Goal: Information Seeking & Learning: Learn about a topic

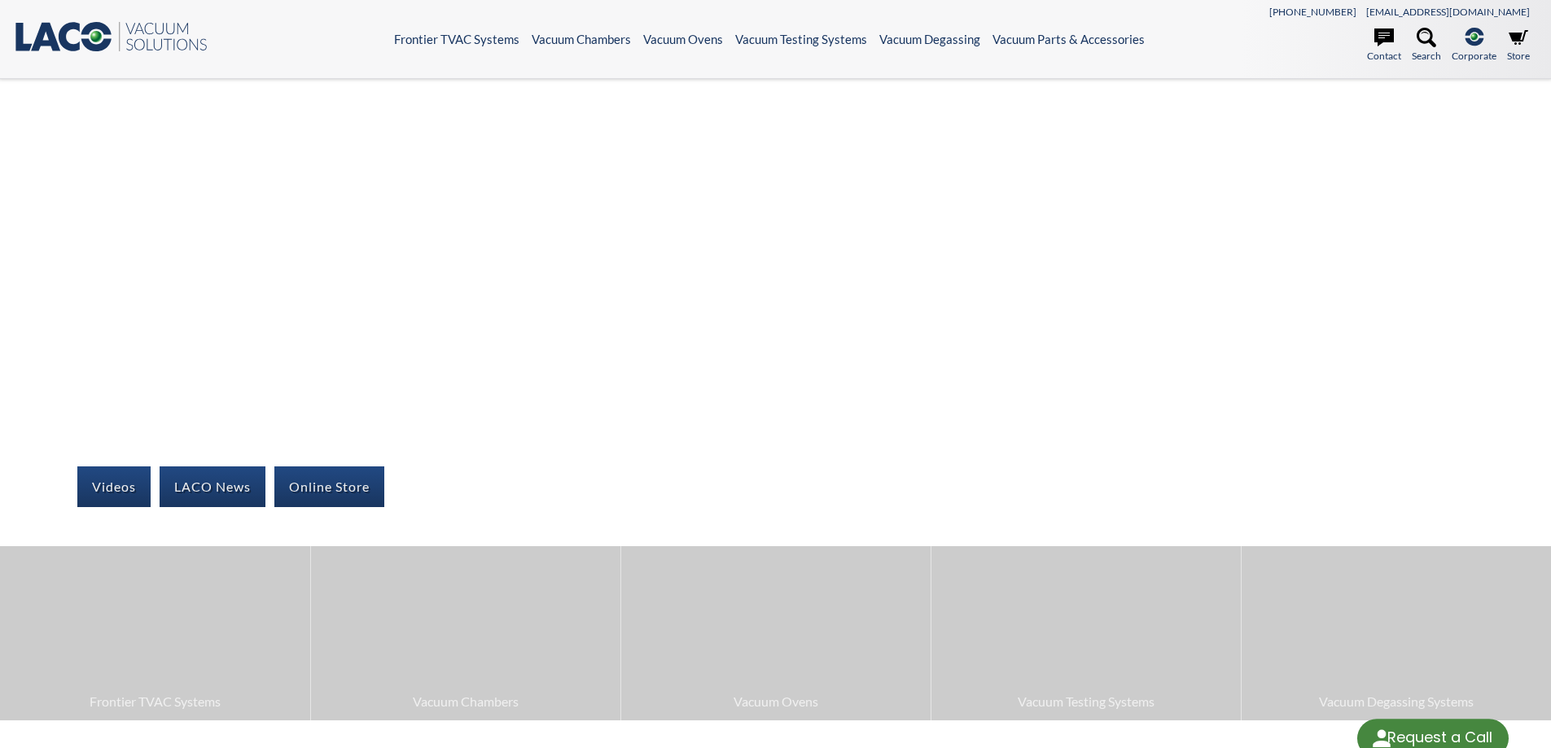
select select "Language Translate Widget"
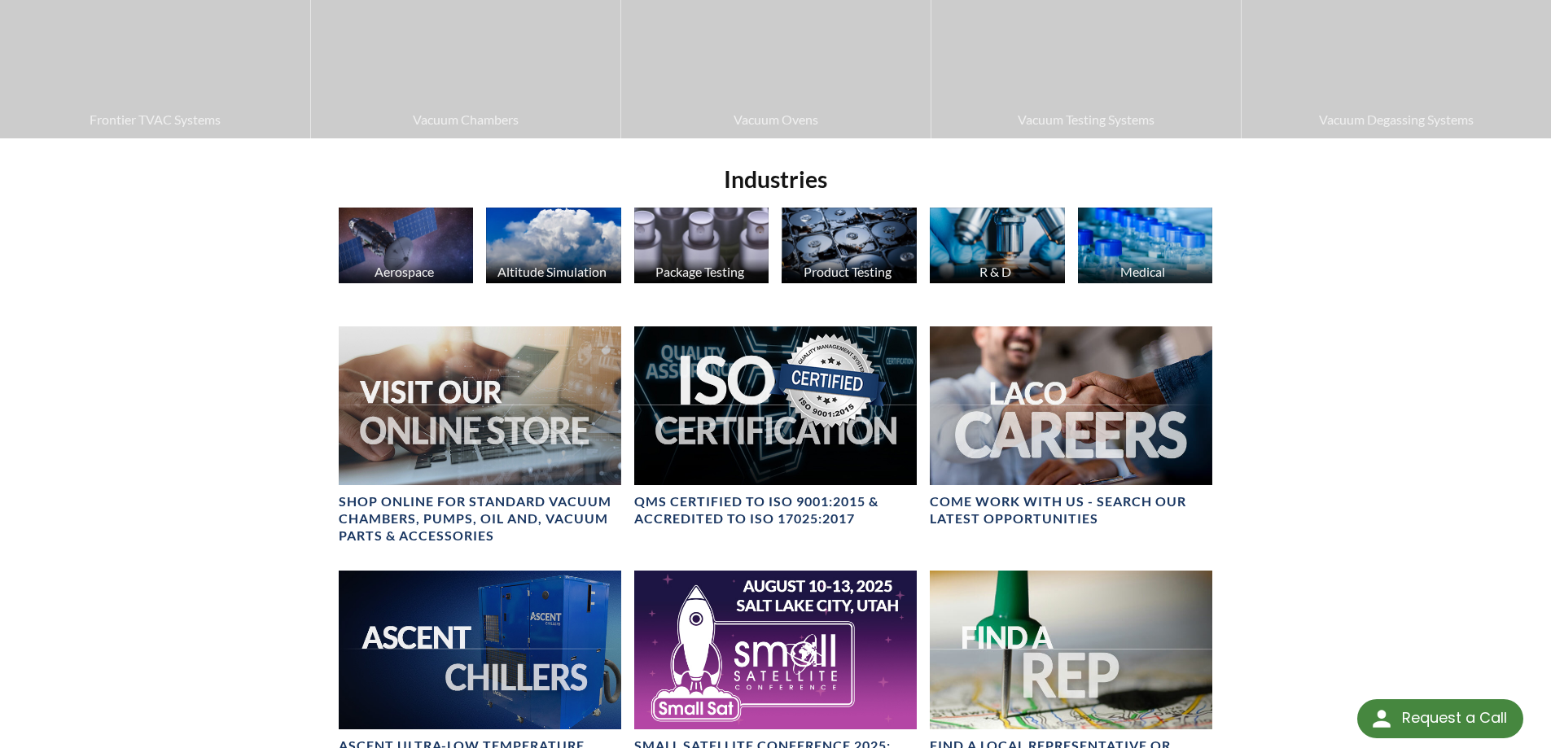
scroll to position [543, 0]
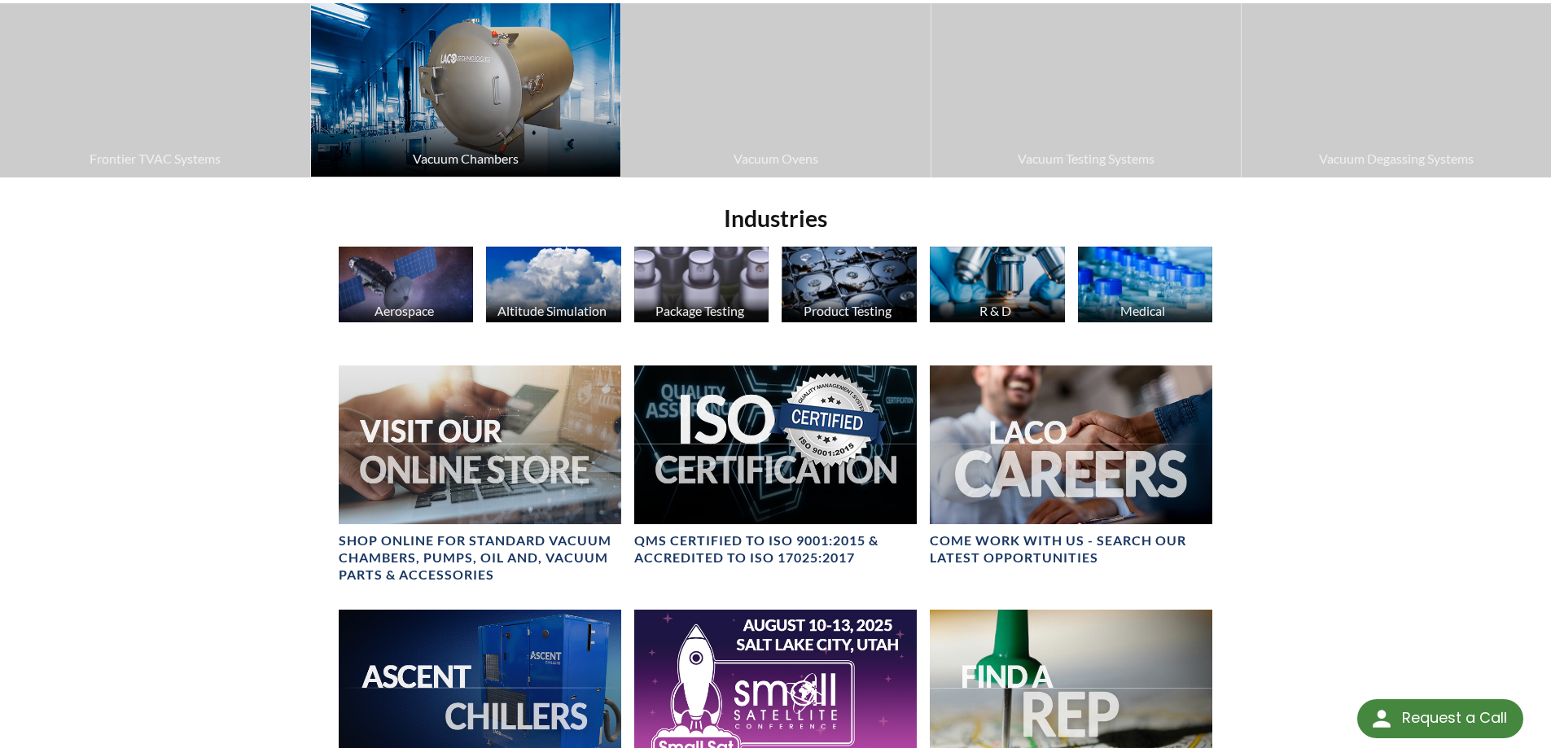
click at [464, 139] on img at bounding box center [465, 89] width 309 height 173
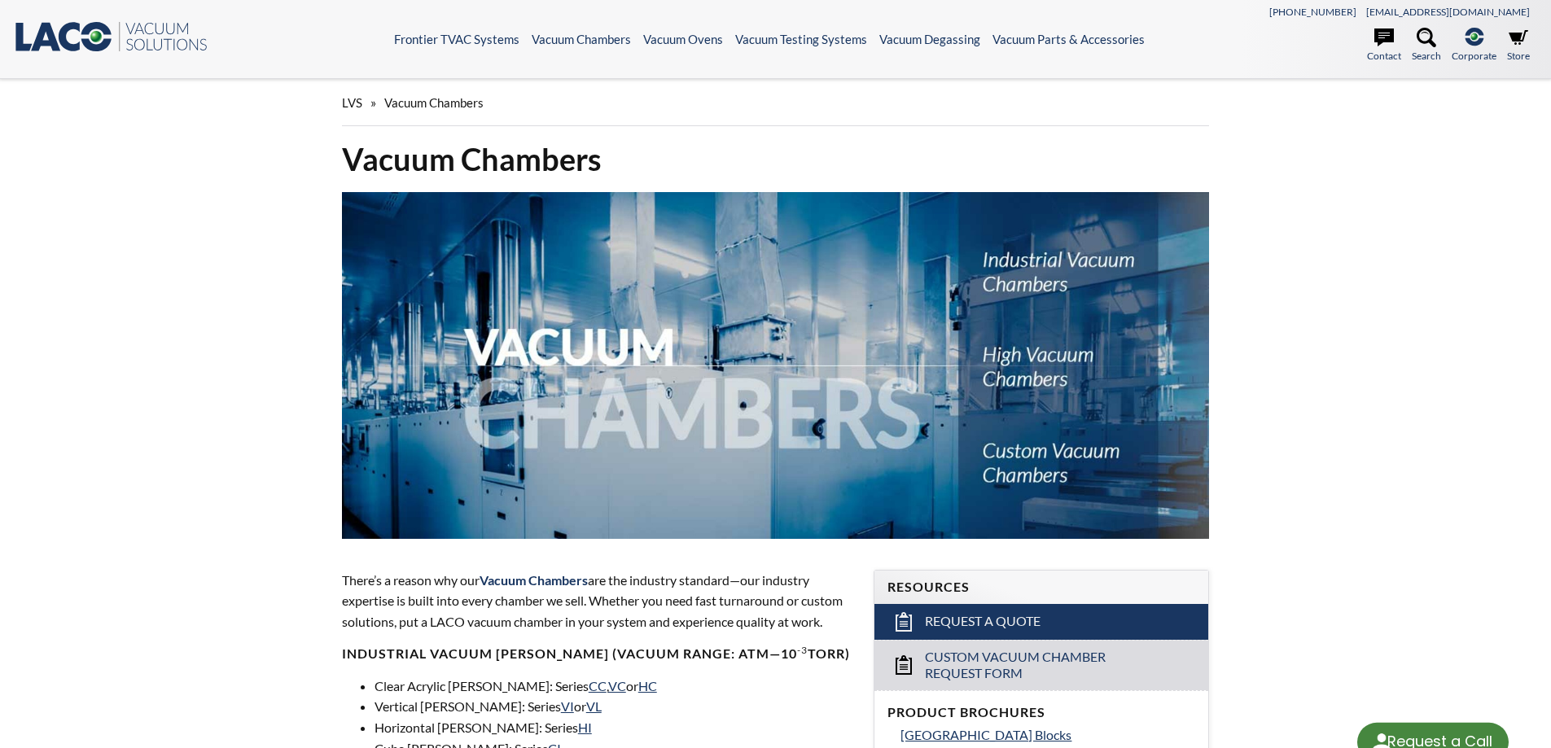
select select "Language Translate Widget"
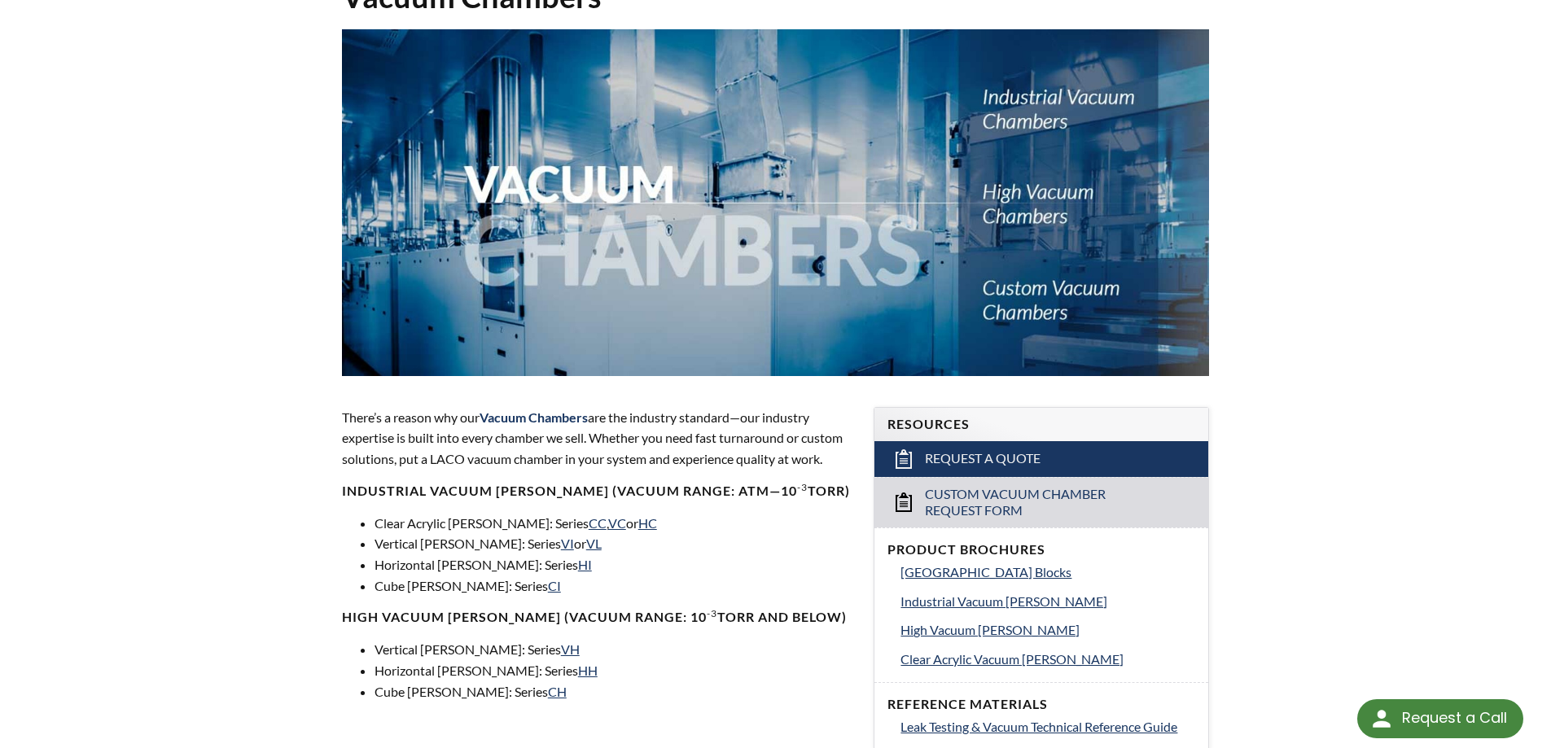
scroll to position [271, 0]
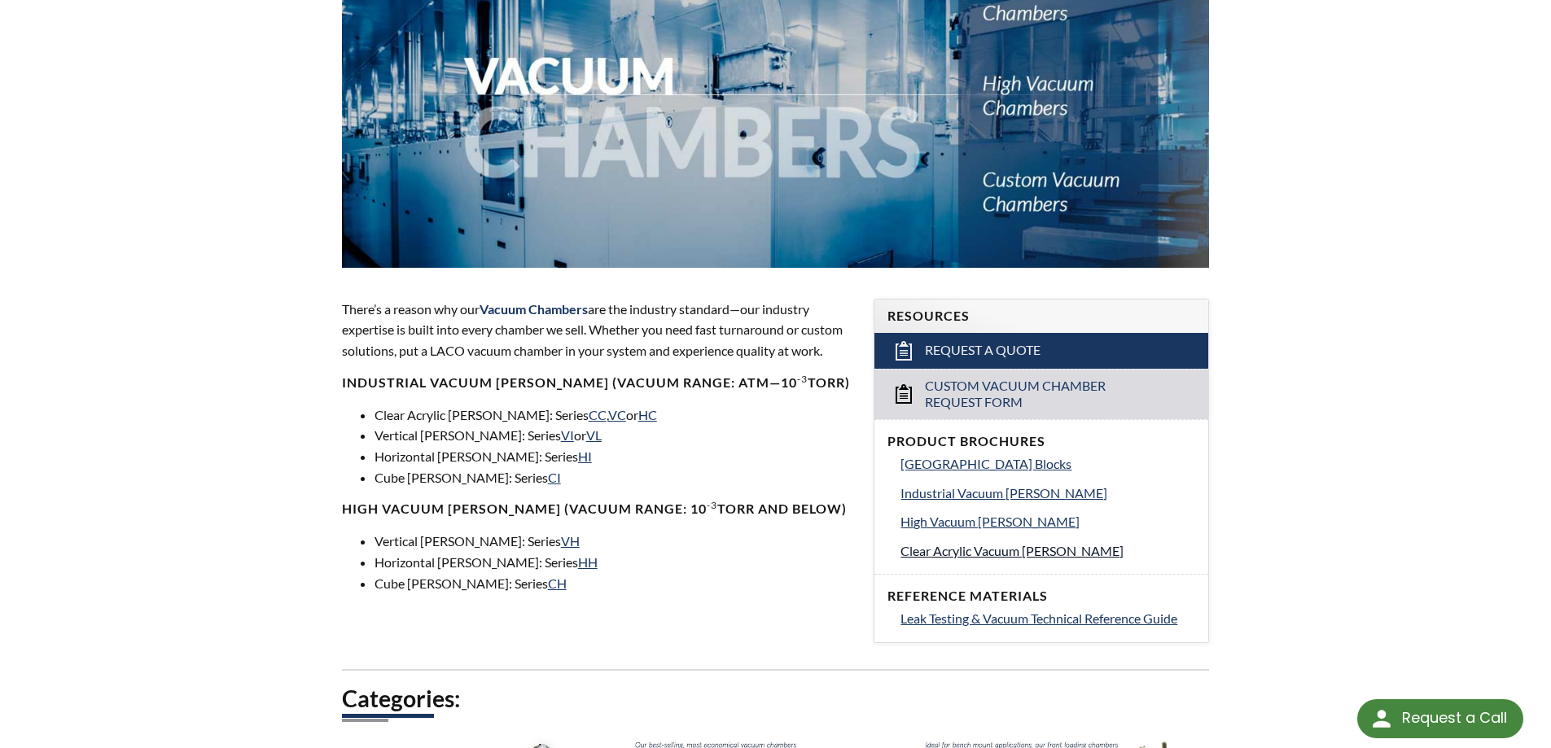
click at [960, 549] on span "Clear Acrylic Vacuum [PERSON_NAME]" at bounding box center [1012, 550] width 223 height 15
click at [589, 415] on link "CC" at bounding box center [598, 414] width 18 height 15
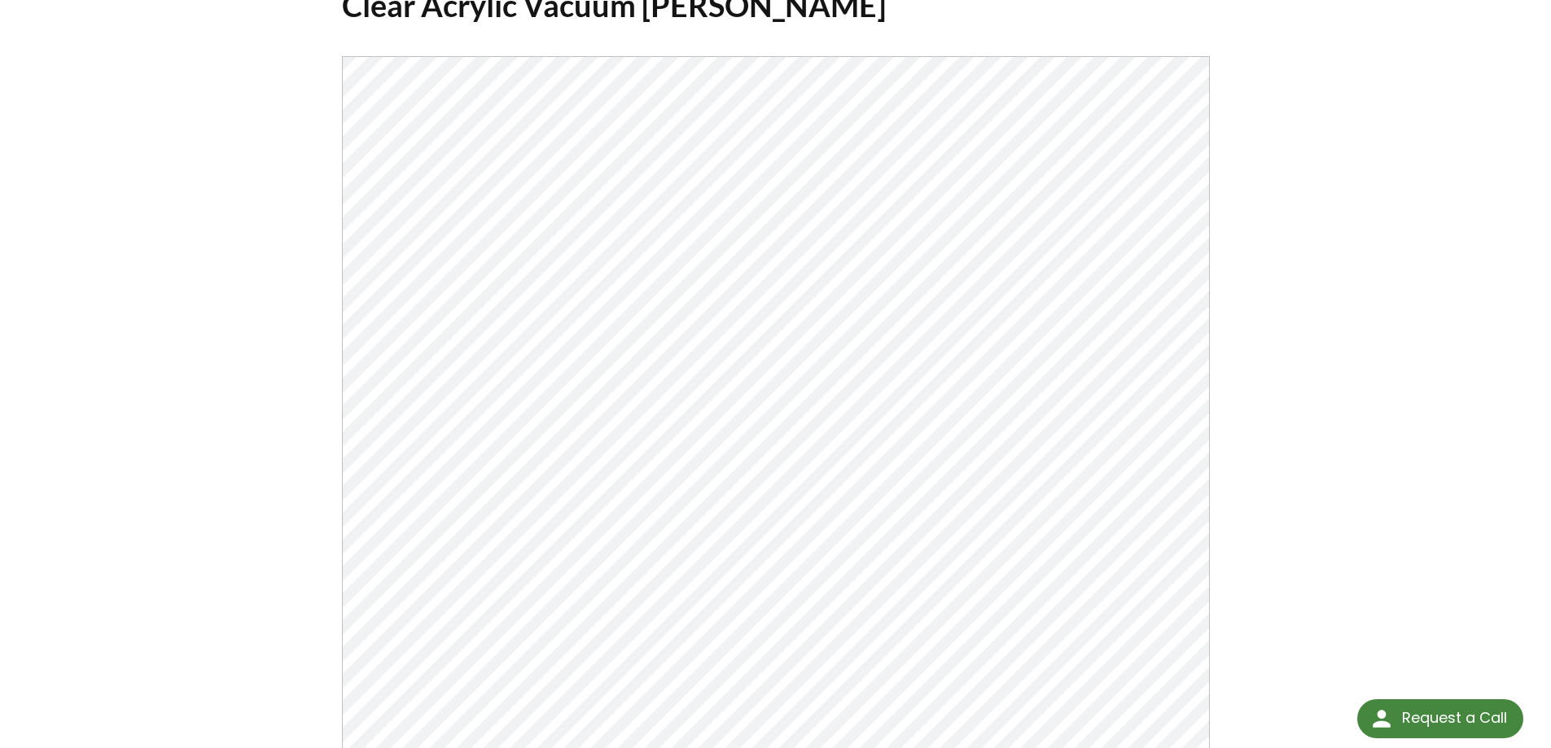
scroll to position [271, 0]
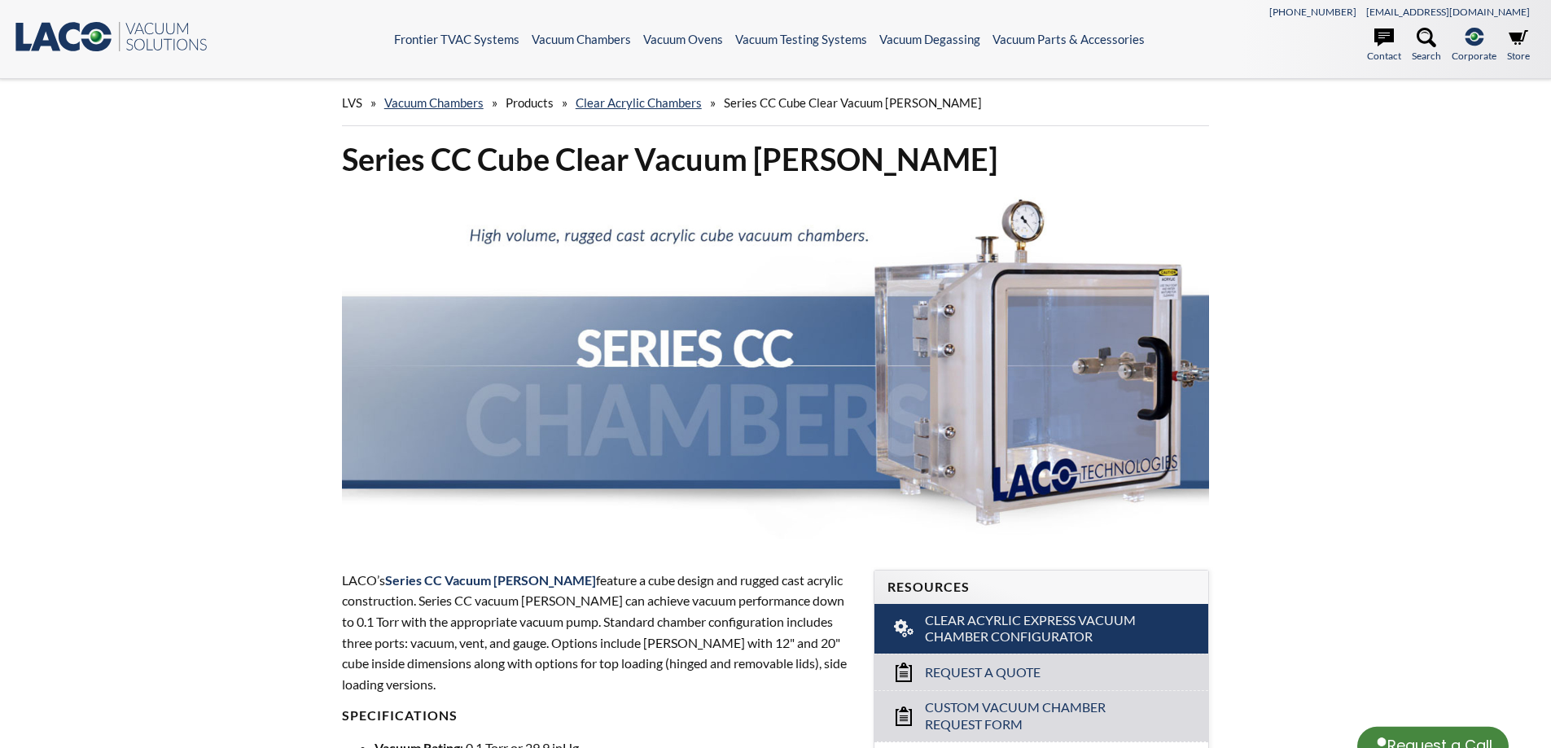
select select "Language Translate Widget"
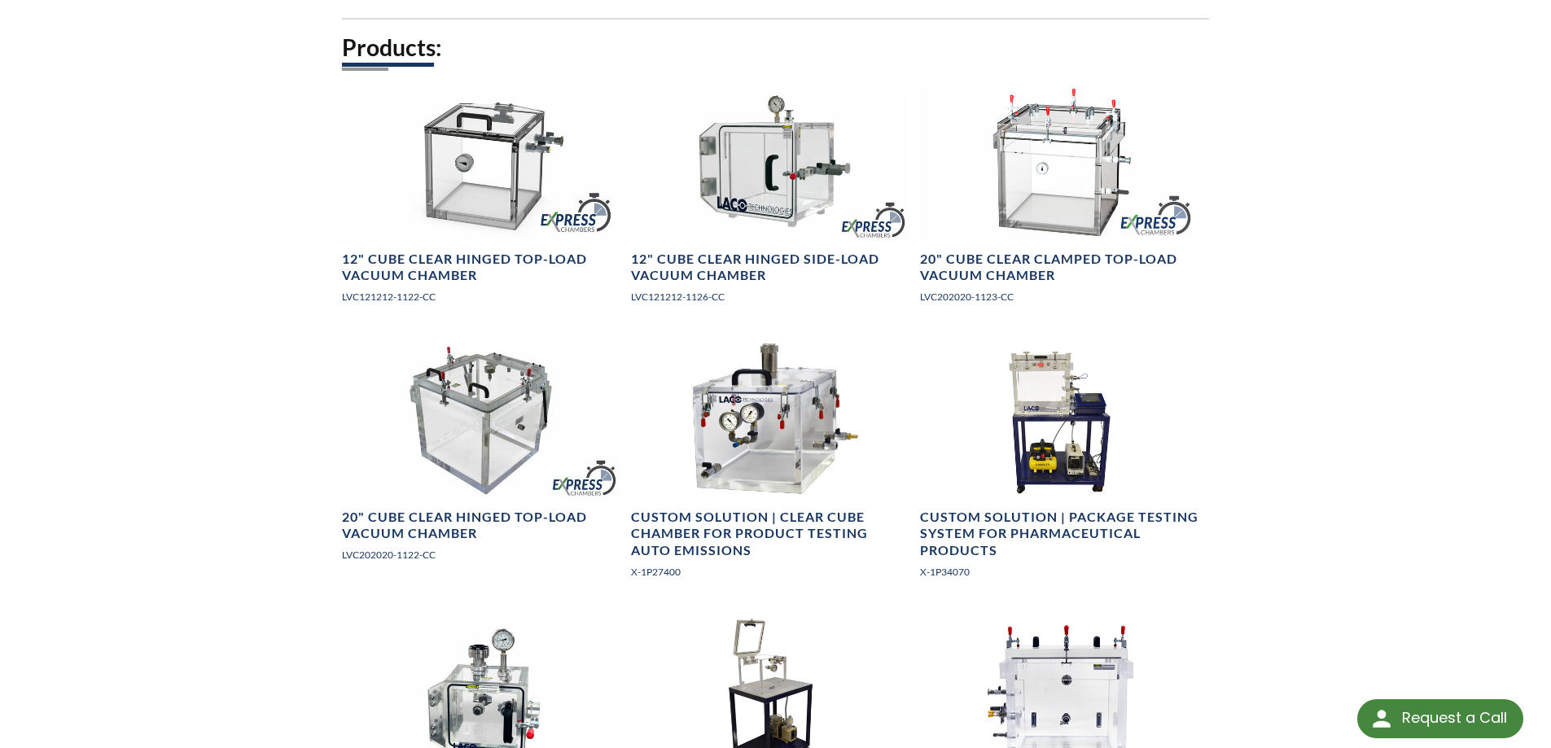
scroll to position [950, 0]
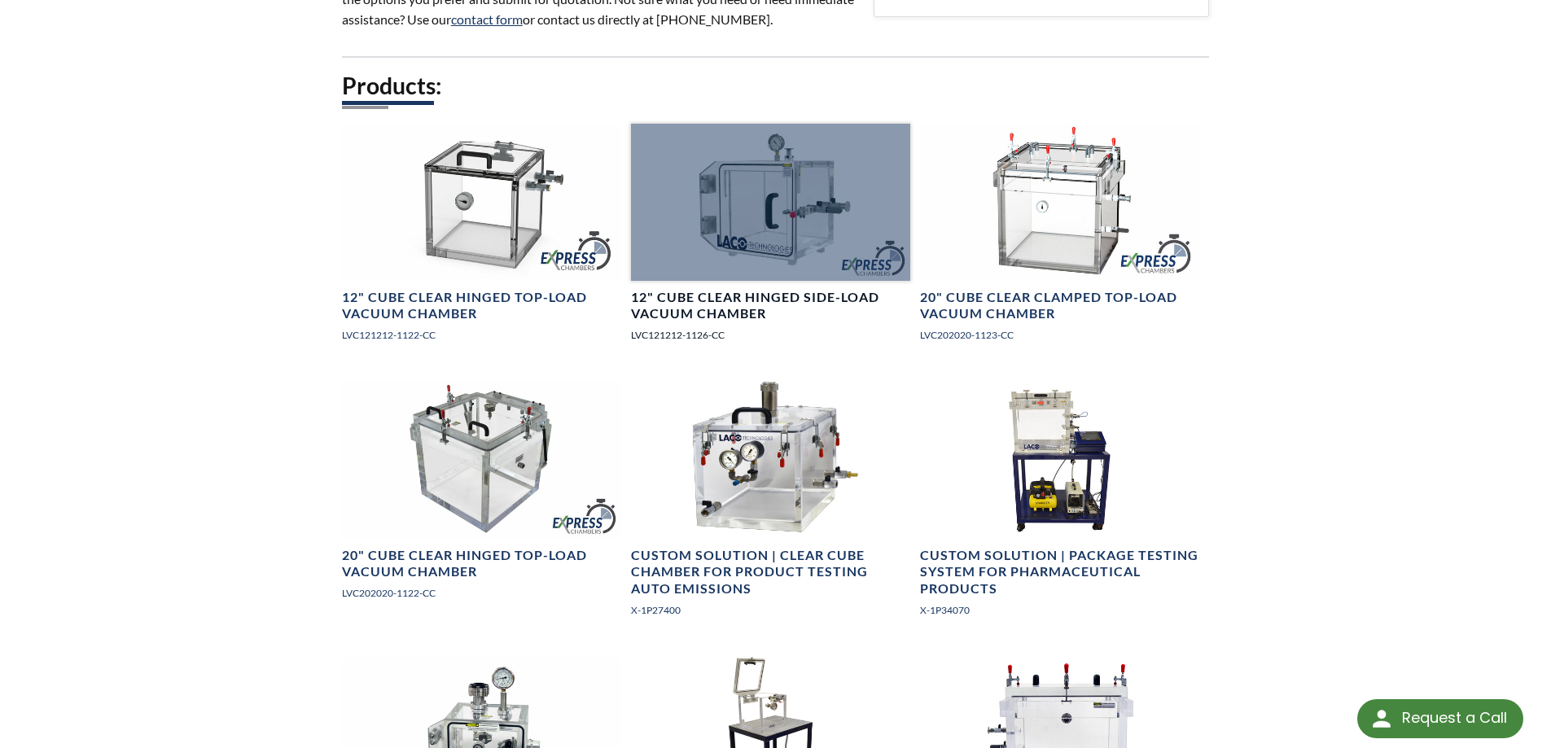
click at [793, 300] on h4 "12" Cube Clear Hinged Side-Load Vacuum Chamber" at bounding box center [770, 306] width 279 height 34
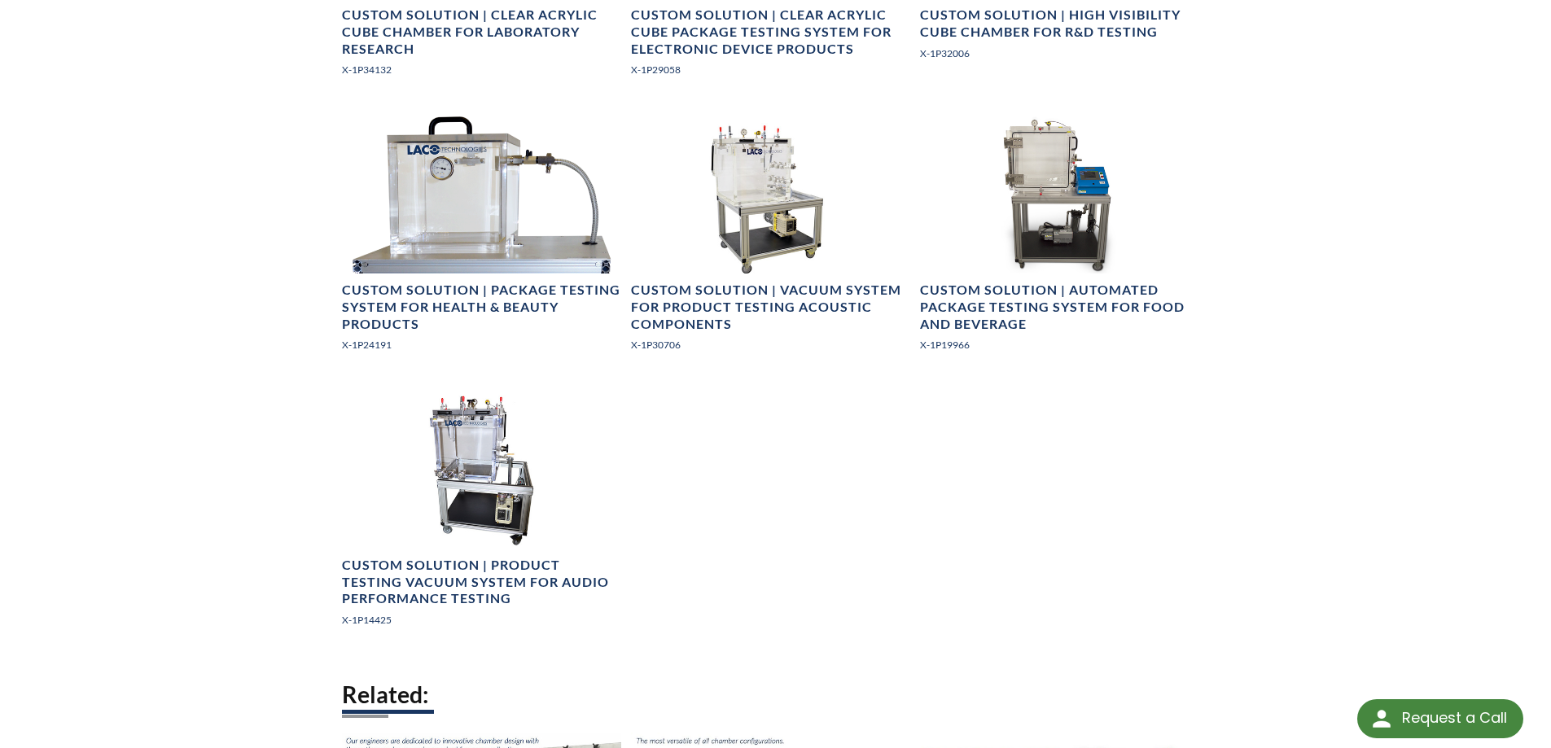
scroll to position [1493, 0]
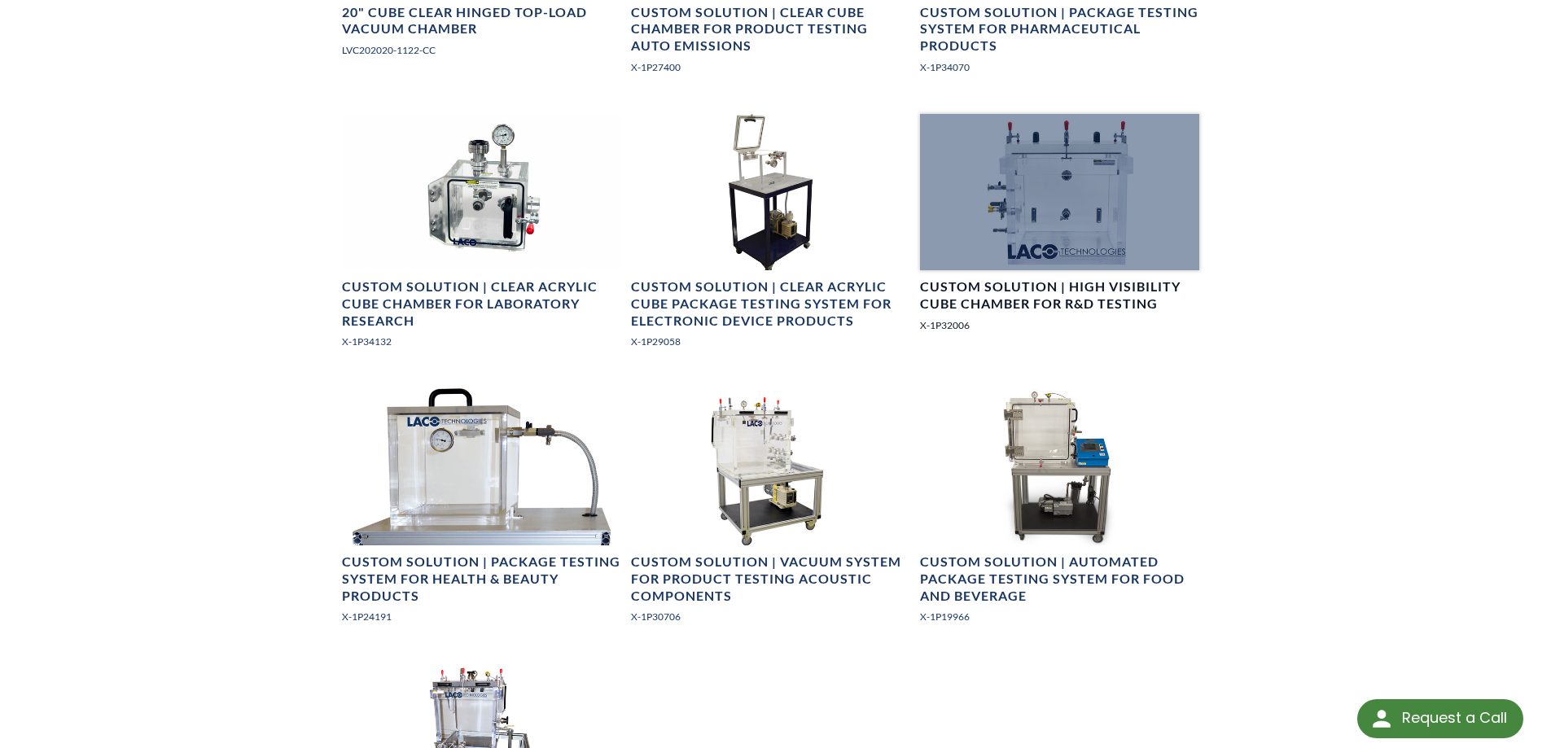
click at [1108, 292] on h4 "Custom Solution | High Visibility Cube Chamber for R&D Testing" at bounding box center [1059, 295] width 279 height 34
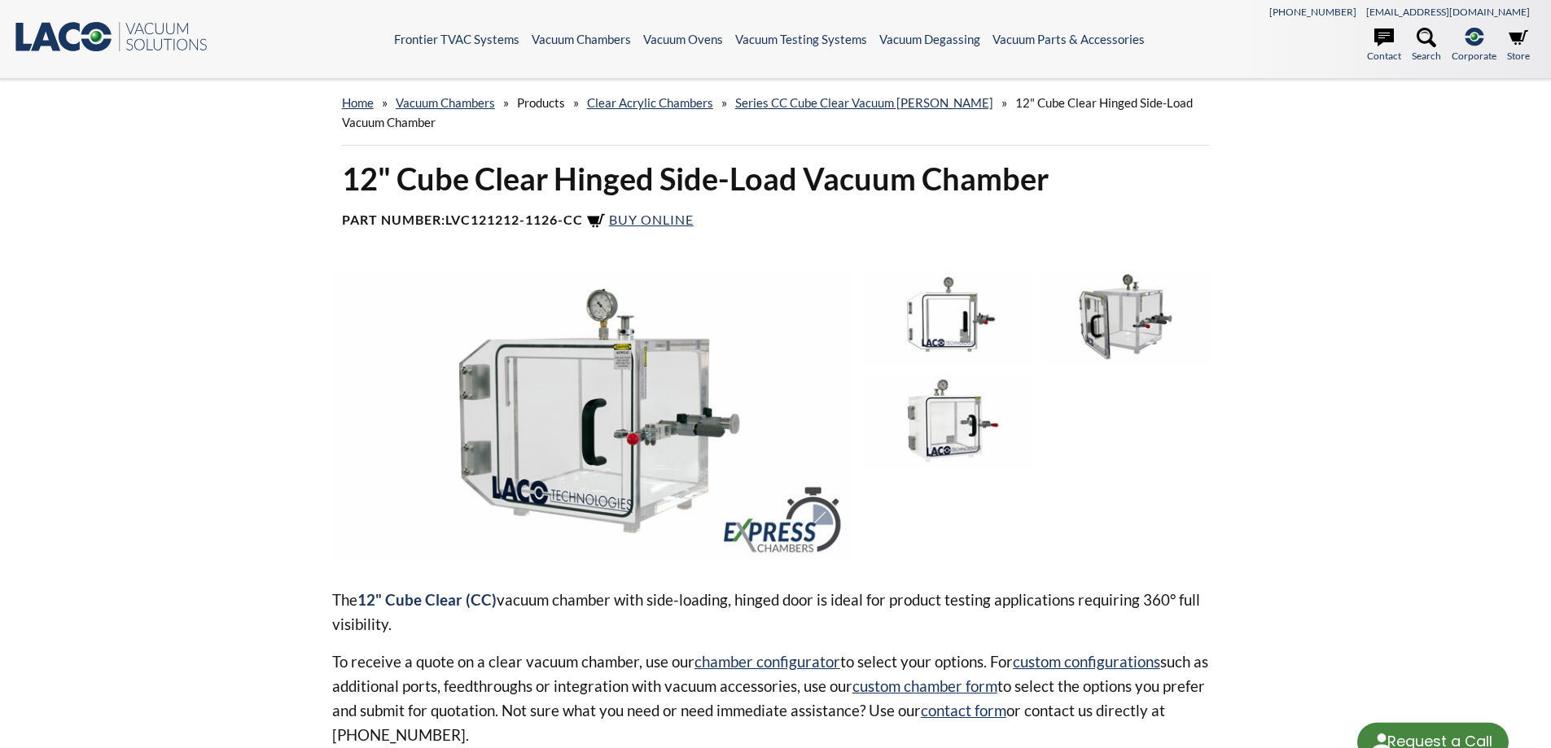
select select "Language Translate Widget"
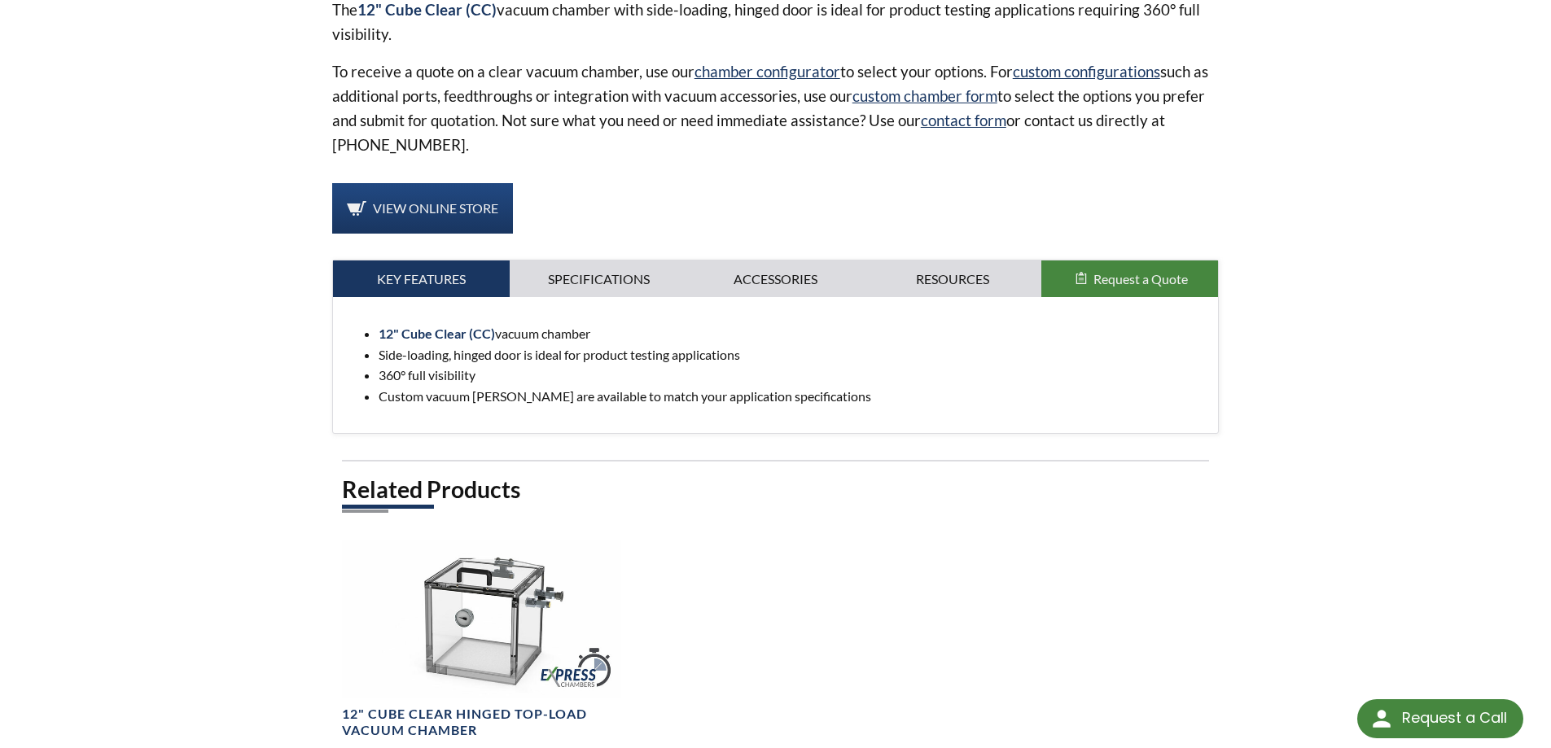
scroll to position [879, 0]
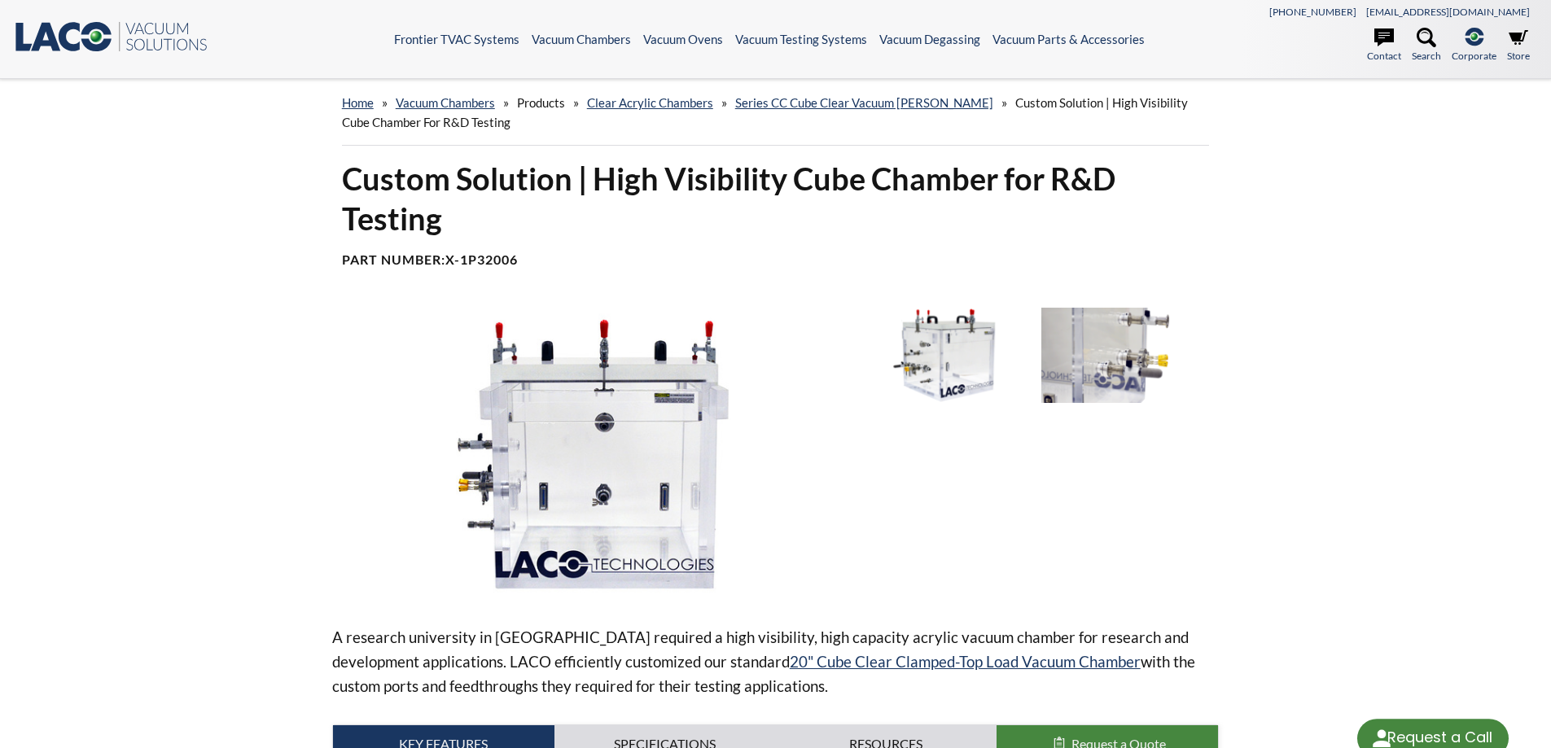
select select "Language Translate Widget"
